Goal: Find specific page/section: Find specific page/section

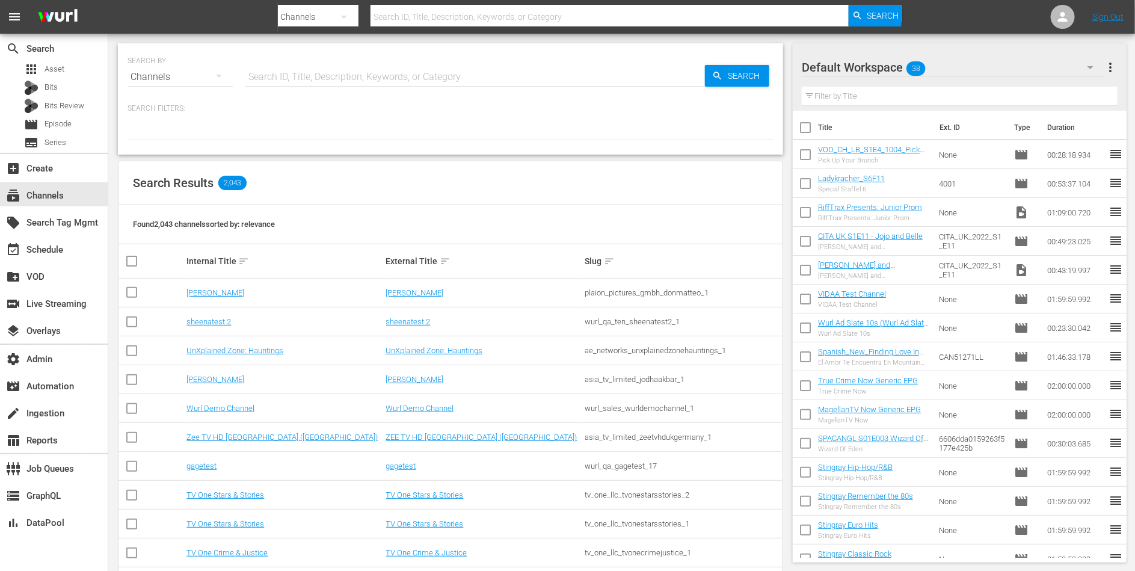
click at [414, 72] on input "text" at bounding box center [474, 77] width 459 height 29
type input "love"
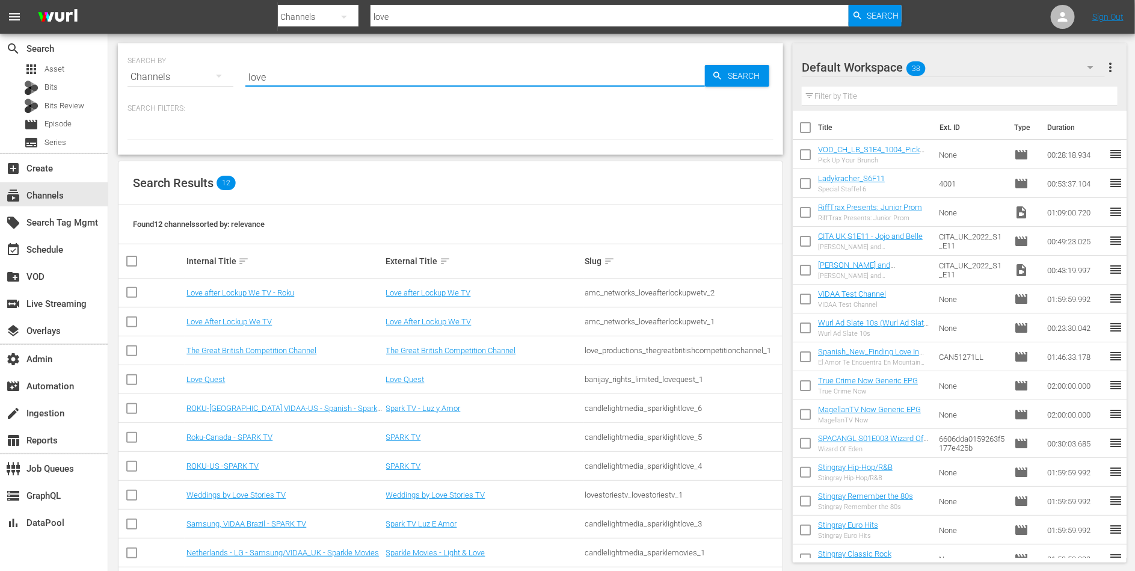
type input "love quest"
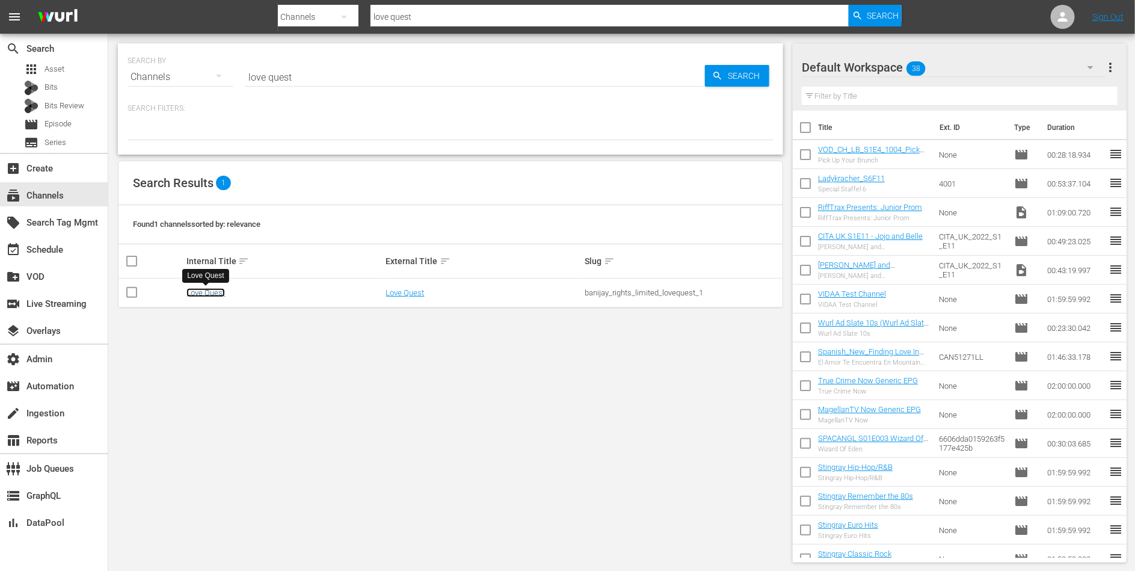
click at [213, 294] on link "Love Quest" at bounding box center [205, 292] width 38 height 9
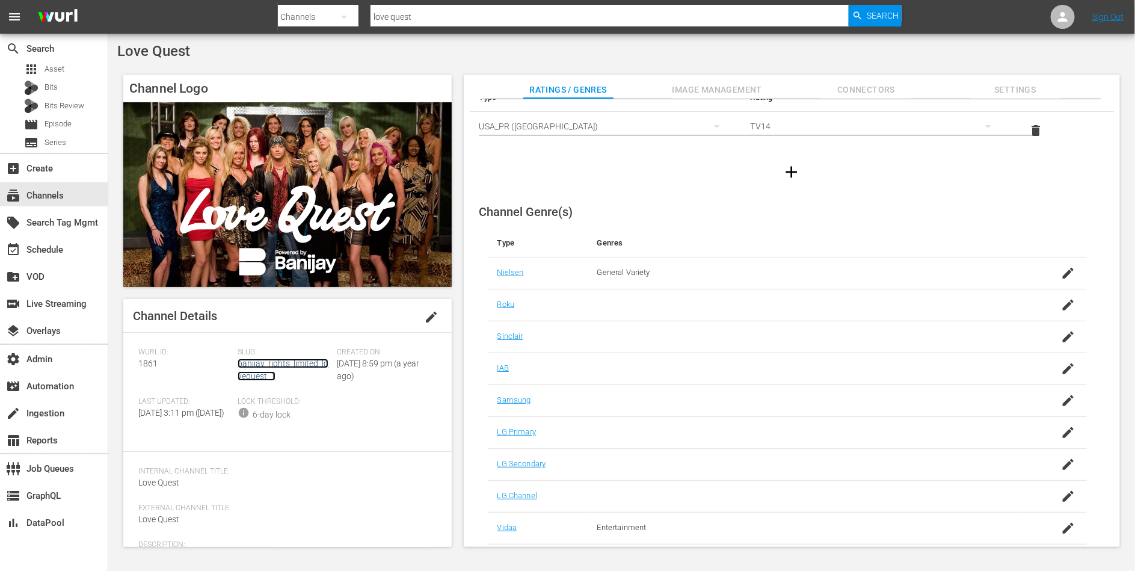
click at [292, 362] on link "banijay_rights_limited_lovequest_1" at bounding box center [283, 369] width 91 height 22
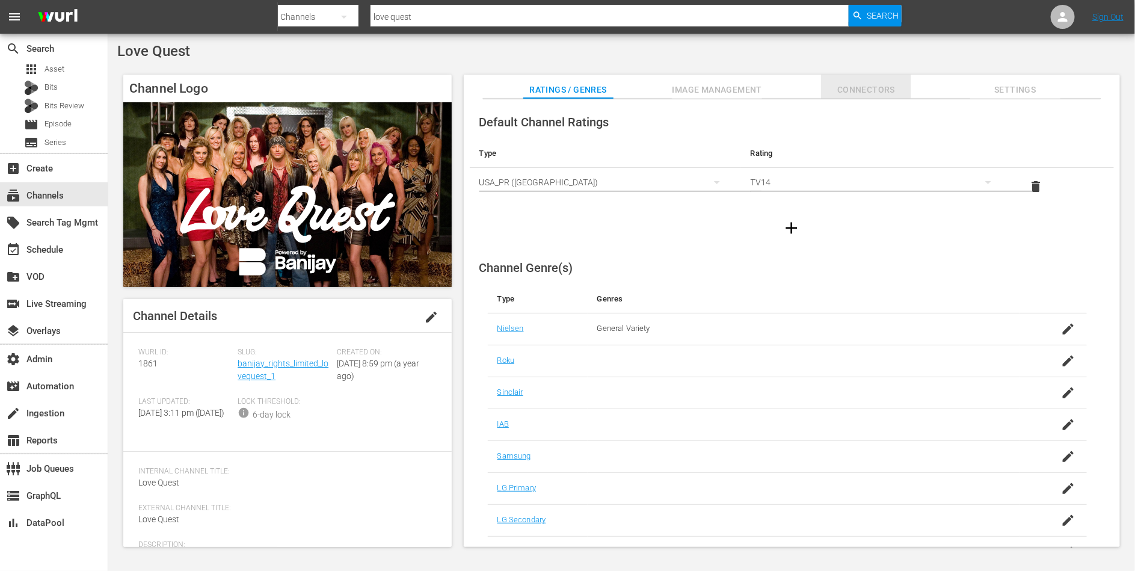
click at [862, 96] on span "Connectors" at bounding box center [866, 89] width 90 height 15
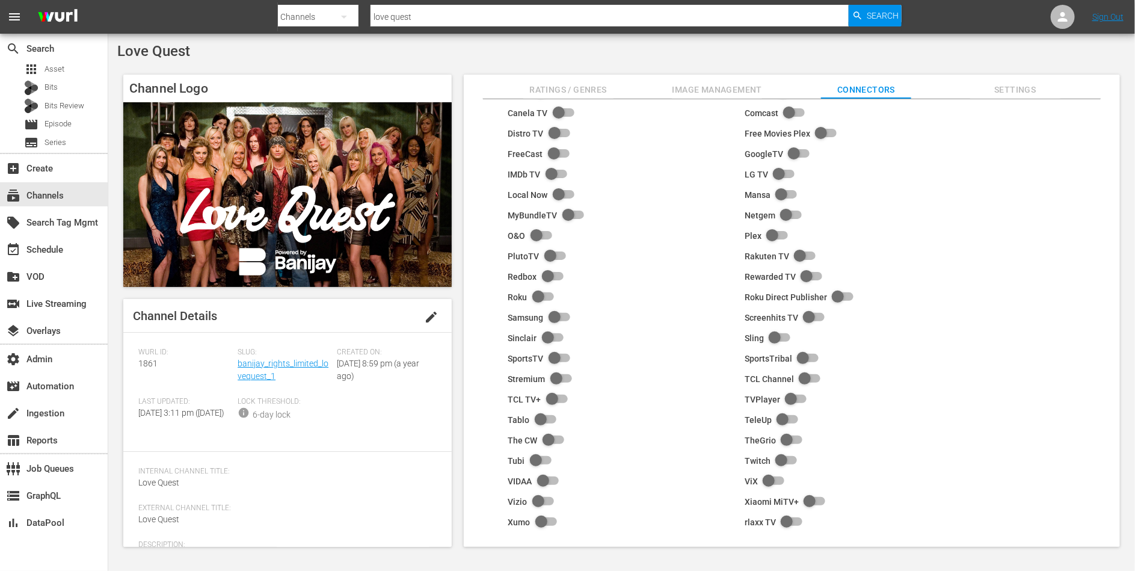
scroll to position [76, 0]
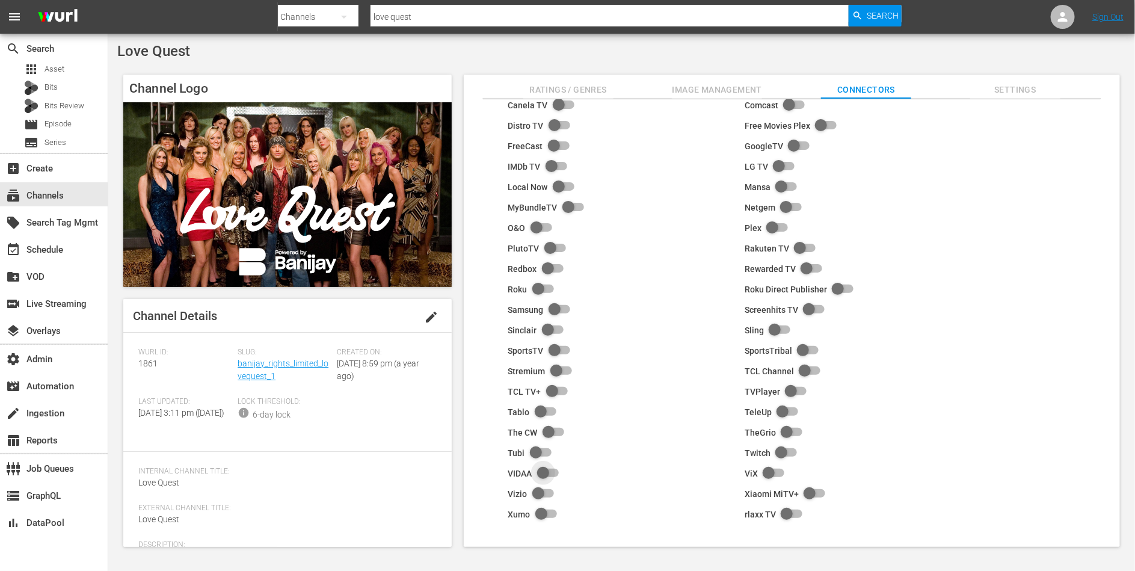
click at [547, 468] on input "checkbox" at bounding box center [545, 473] width 26 height 14
checkbox input "true"
click at [707, 87] on span "Image Management" at bounding box center [717, 89] width 90 height 15
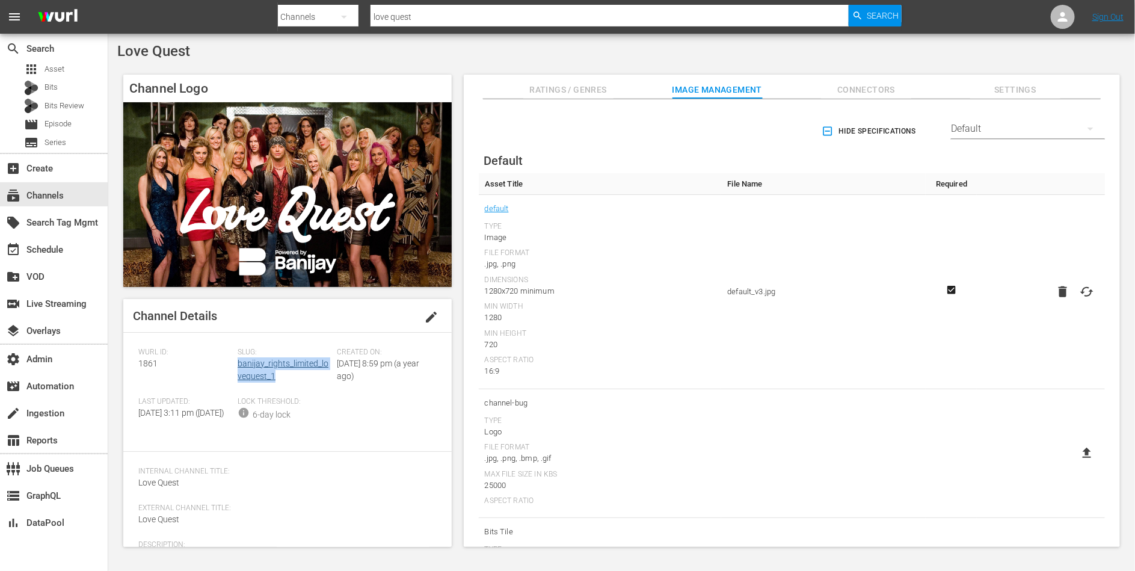
drag, startPoint x: 288, startPoint y: 375, endPoint x: 238, endPoint y: 366, distance: 51.4
click at [238, 366] on div "Slug: banijay_rights_limited_lovequest_1" at bounding box center [287, 372] width 99 height 49
copy link "banijay_rights_limited_lovequest_1"
